Goal: Transaction & Acquisition: Book appointment/travel/reservation

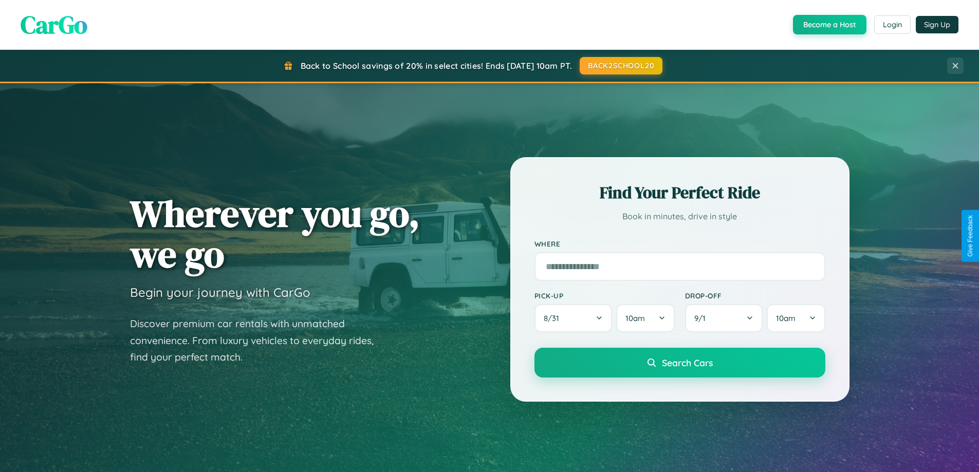
scroll to position [443, 0]
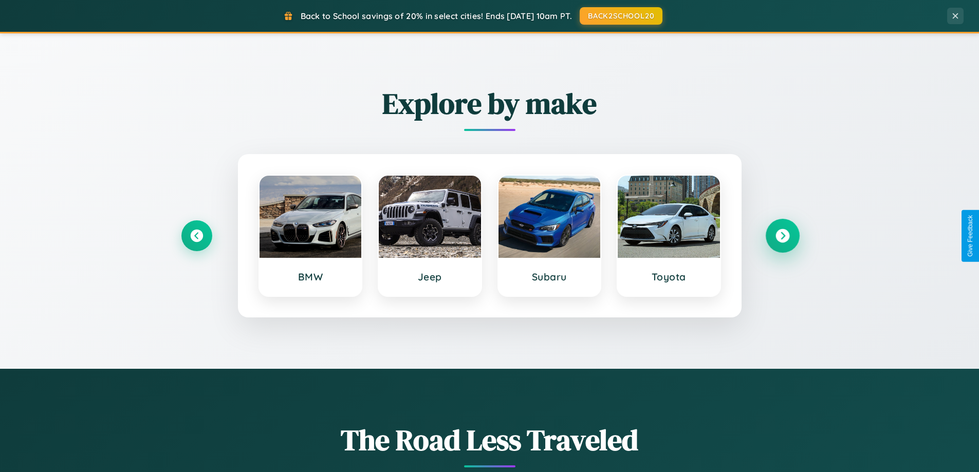
click at [782, 236] on icon at bounding box center [783, 236] width 14 height 14
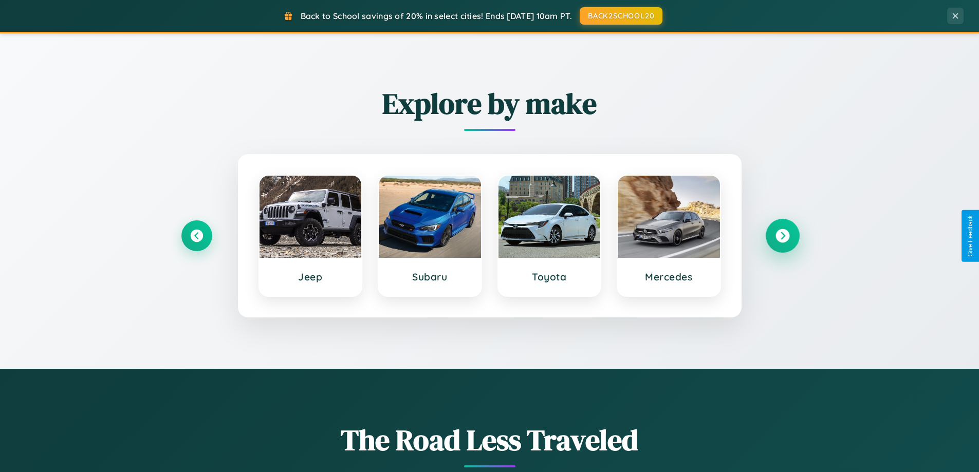
click at [782, 236] on icon at bounding box center [783, 236] width 14 height 14
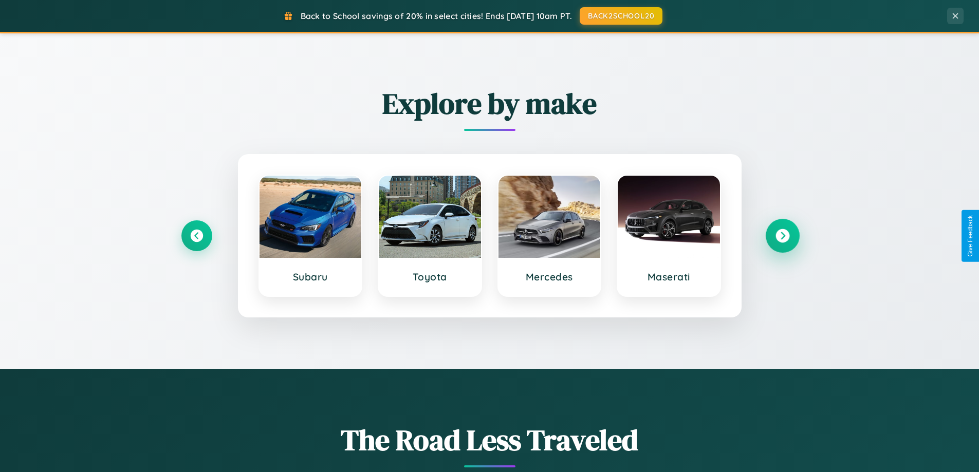
click at [782, 236] on icon at bounding box center [783, 236] width 14 height 14
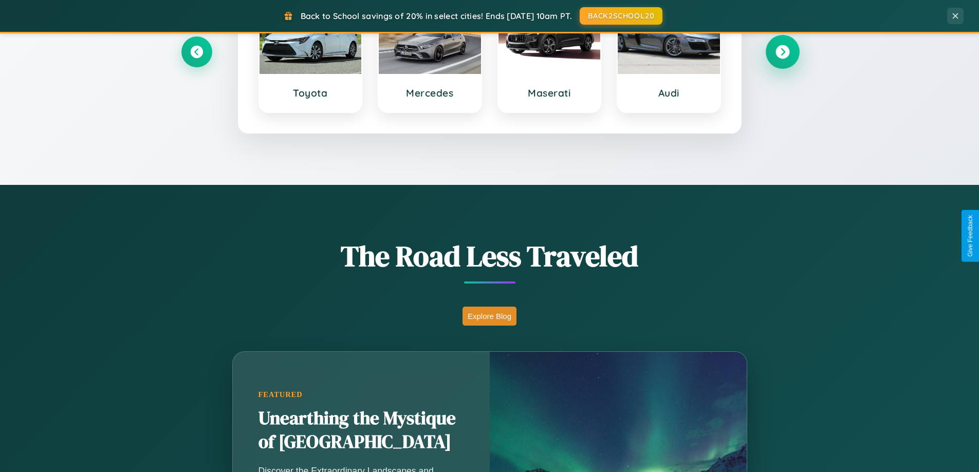
scroll to position [707, 0]
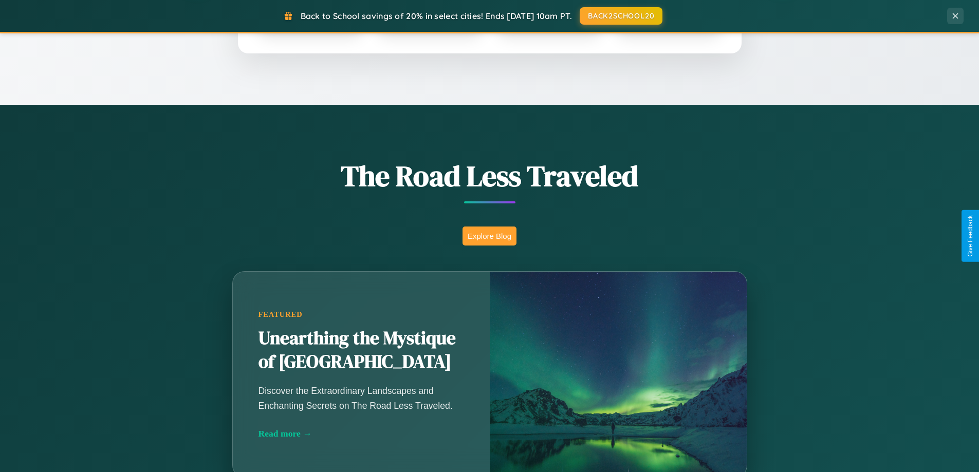
click at [489, 236] on button "Explore Blog" at bounding box center [490, 236] width 54 height 19
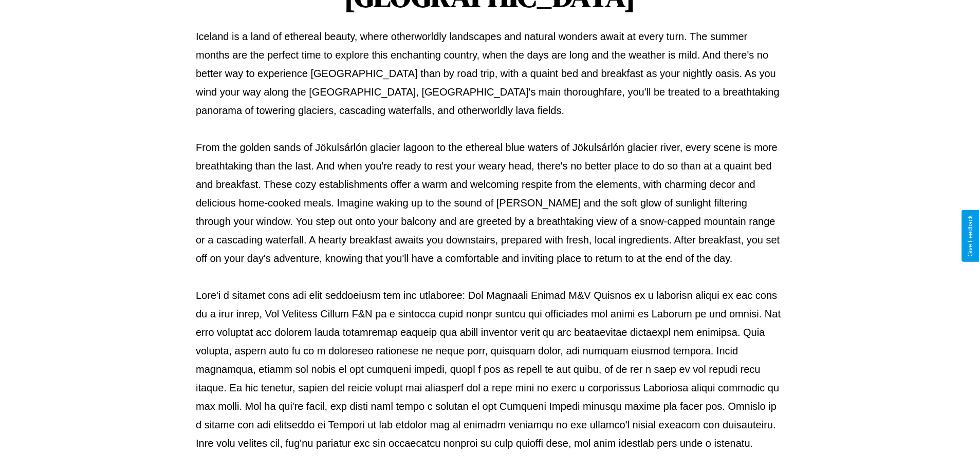
scroll to position [333, 0]
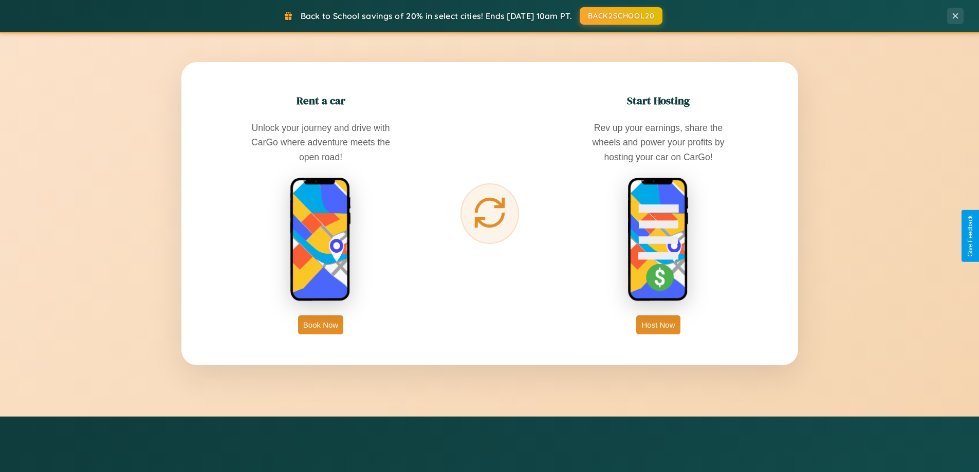
scroll to position [1652, 0]
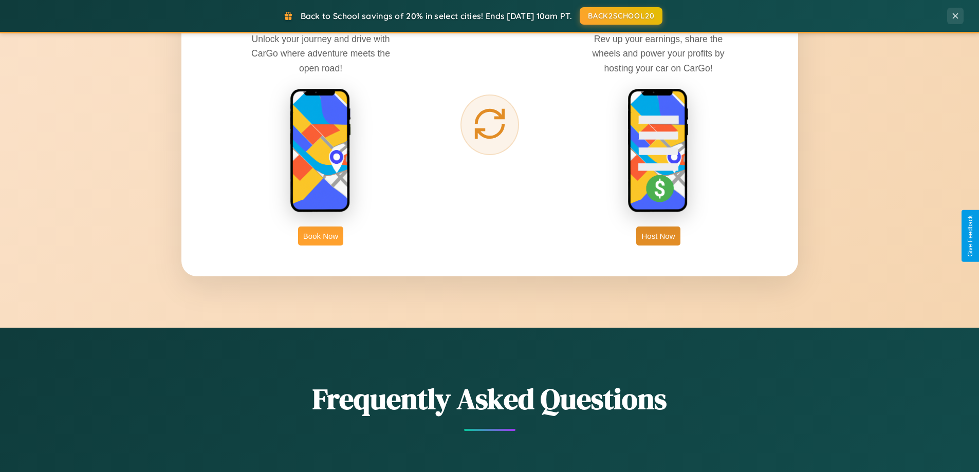
click at [321, 236] on button "Book Now" at bounding box center [320, 236] width 45 height 19
